Goal: Task Accomplishment & Management: Use online tool/utility

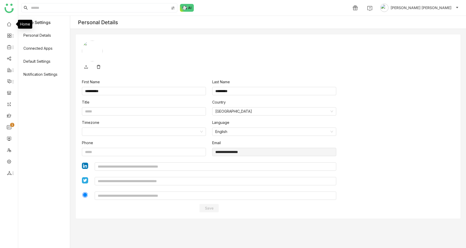
click at [9, 22] on link at bounding box center [9, 24] width 5 height 4
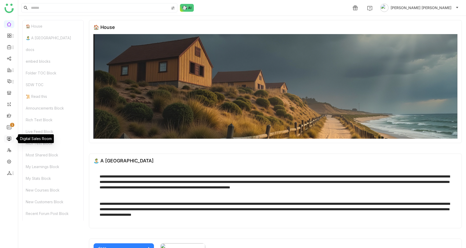
click at [9, 137] on link at bounding box center [9, 138] width 5 height 4
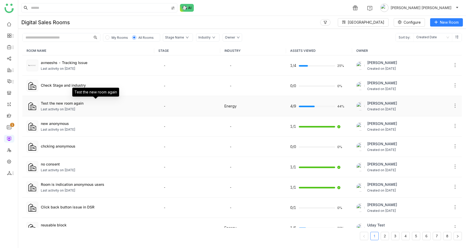
click at [88, 105] on div "Test the new room again" at bounding box center [95, 102] width 109 height 5
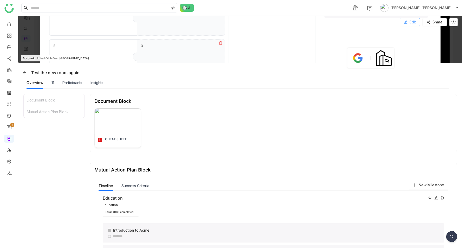
click at [420, 22] on button "Edit" at bounding box center [410, 22] width 20 height 8
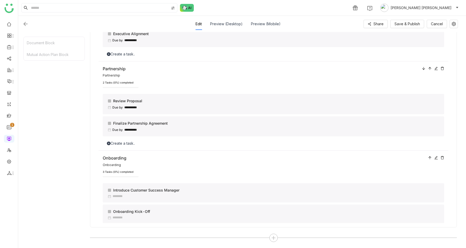
scroll to position [232, 0]
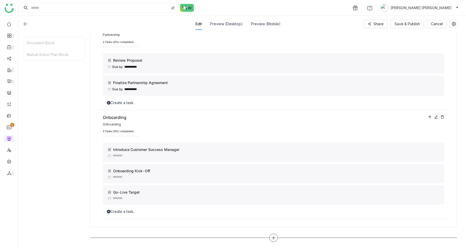
click at [275, 239] on icon at bounding box center [273, 238] width 5 height 5
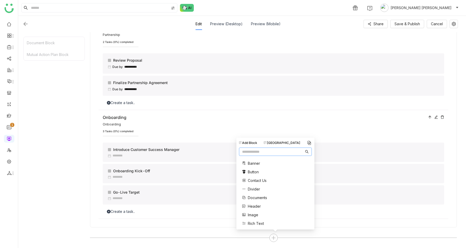
click at [249, 188] on span "Divider" at bounding box center [254, 188] width 12 height 5
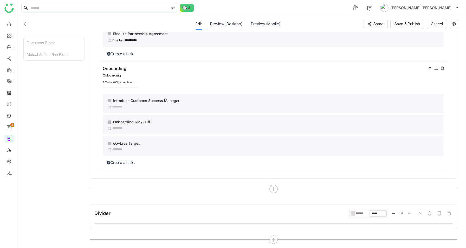
scroll to position [250, 0]
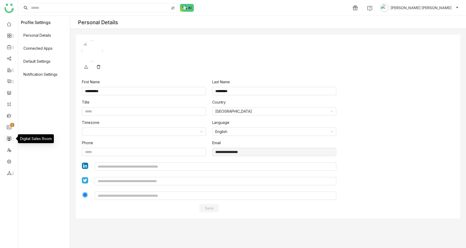
click at [9, 137] on link at bounding box center [9, 138] width 5 height 4
